Goal: Task Accomplishment & Management: Manage account settings

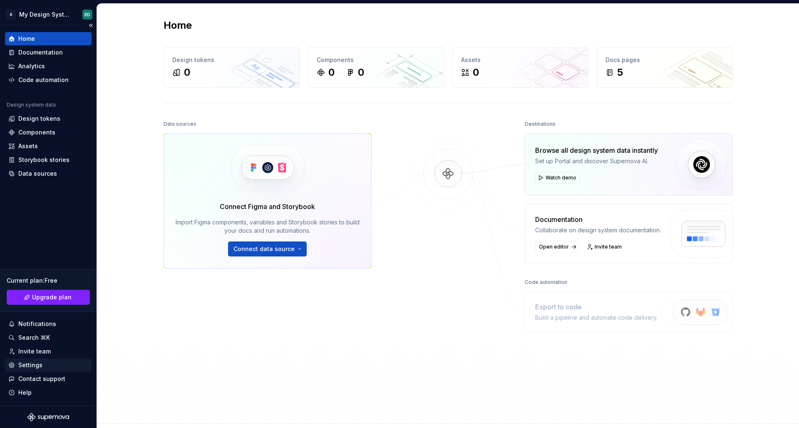
click at [41, 362] on div "Settings" at bounding box center [30, 365] width 24 height 8
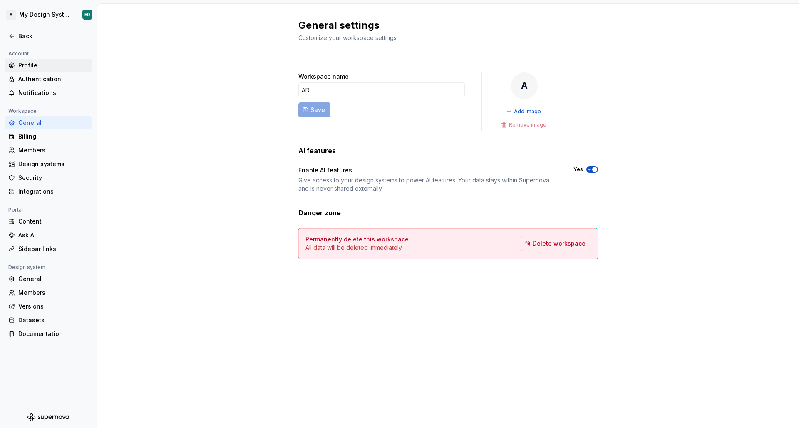
click at [43, 68] on div "Profile" at bounding box center [53, 65] width 70 height 8
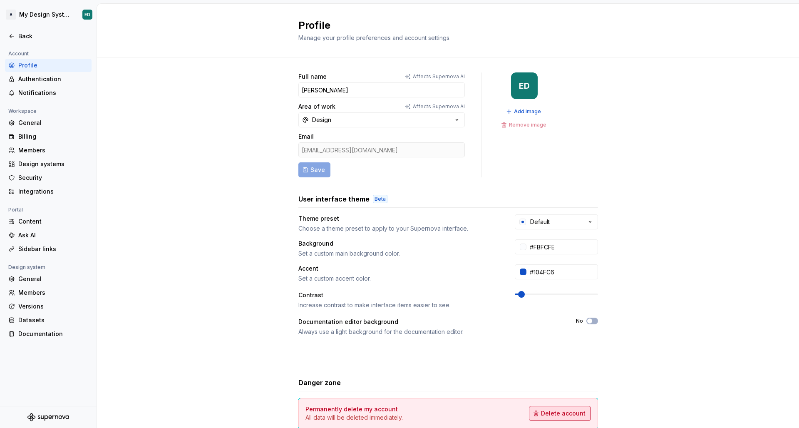
click at [565, 418] on button "Delete account" at bounding box center [560, 413] width 62 height 15
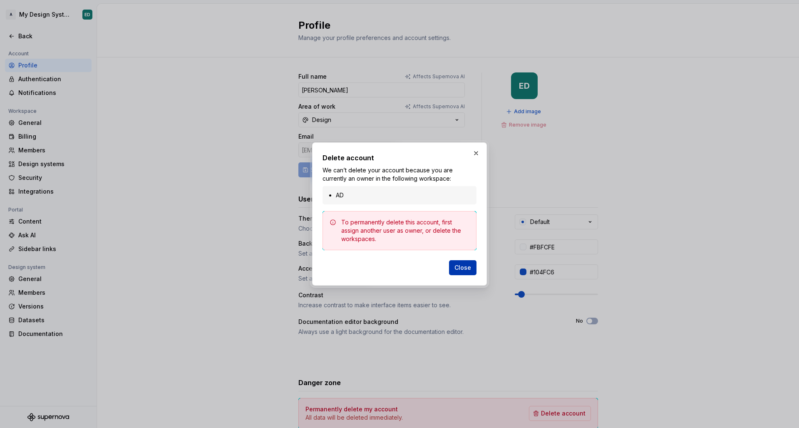
click at [458, 273] on button "Close" at bounding box center [462, 267] width 27 height 15
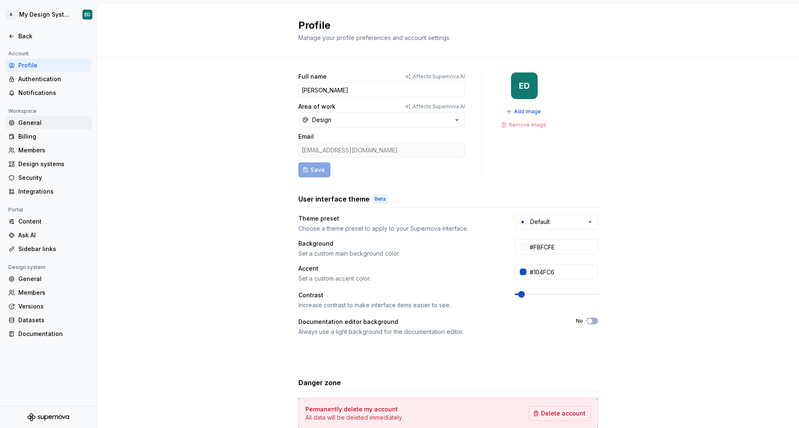
click at [44, 123] on div "General" at bounding box center [53, 123] width 70 height 8
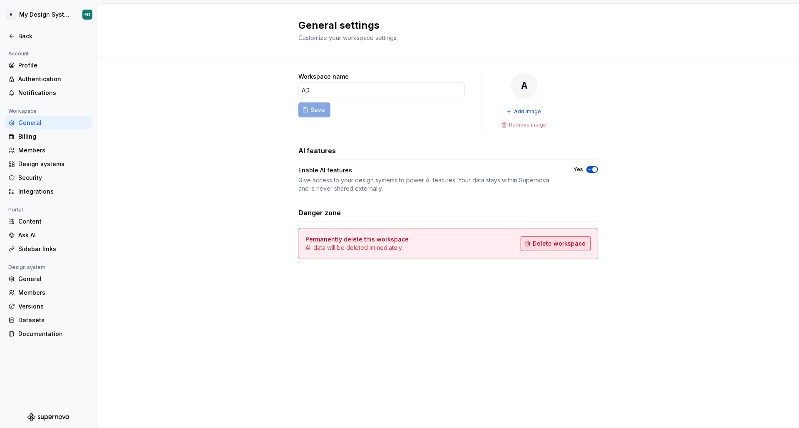
click at [556, 241] on span "Delete workspace" at bounding box center [559, 243] width 53 height 8
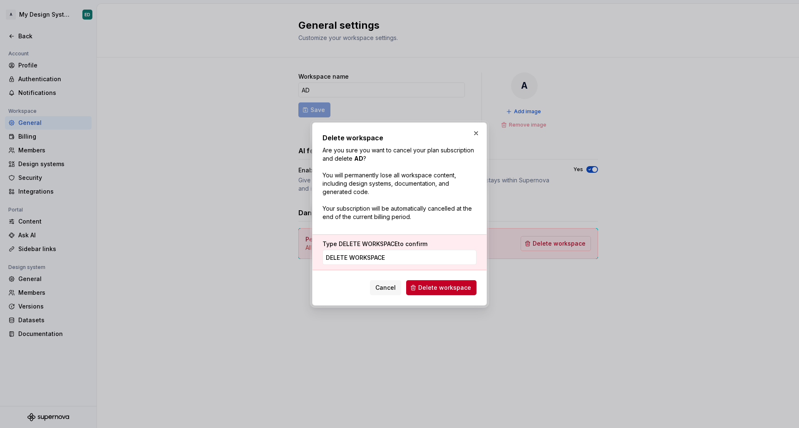
type input "DELETE WORKSPACE"
click at [427, 286] on span "Delete workspace" at bounding box center [444, 287] width 53 height 8
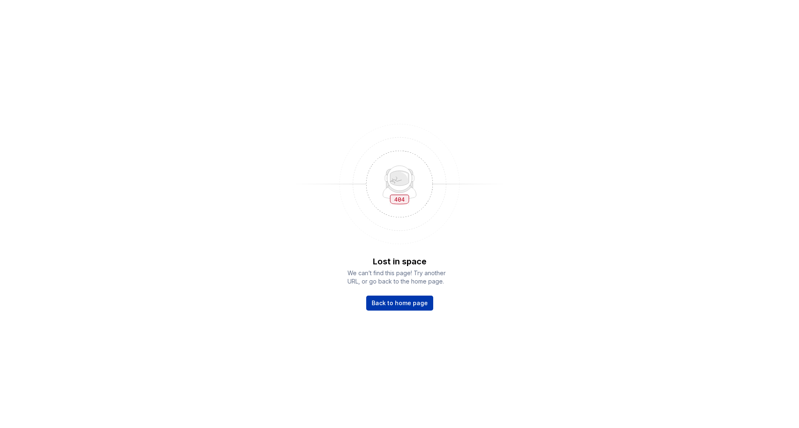
click at [383, 298] on link "Back to home page" at bounding box center [399, 303] width 67 height 15
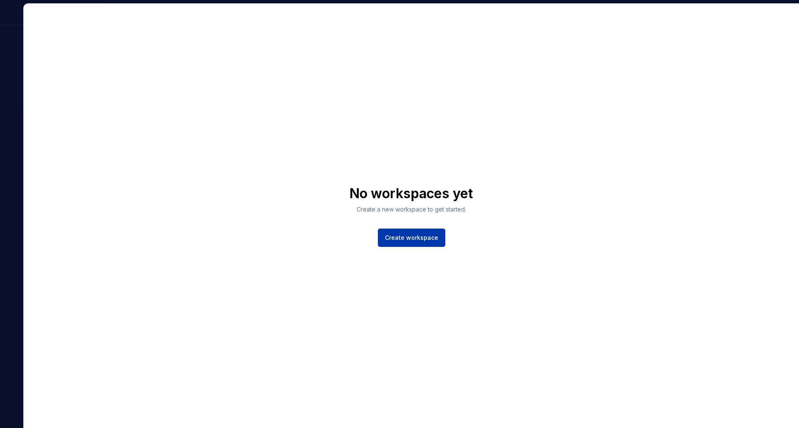
click at [405, 241] on span "Create workspace" at bounding box center [411, 238] width 53 height 8
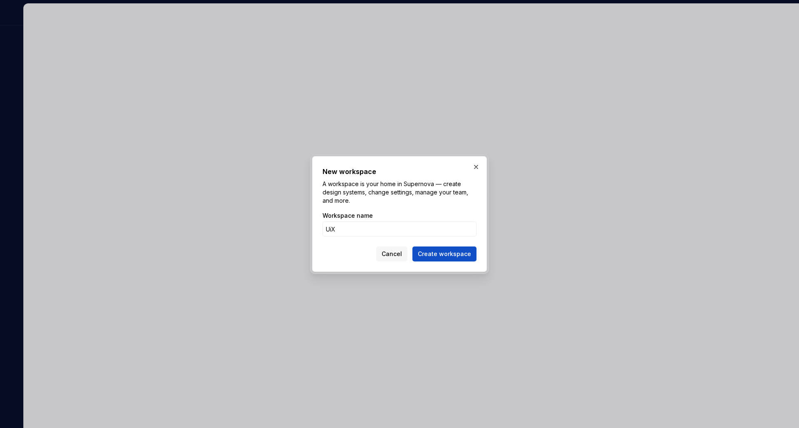
type input "UiX"
click at [445, 254] on button "Create workspace" at bounding box center [445, 253] width 64 height 15
